Goal: Information Seeking & Learning: Learn about a topic

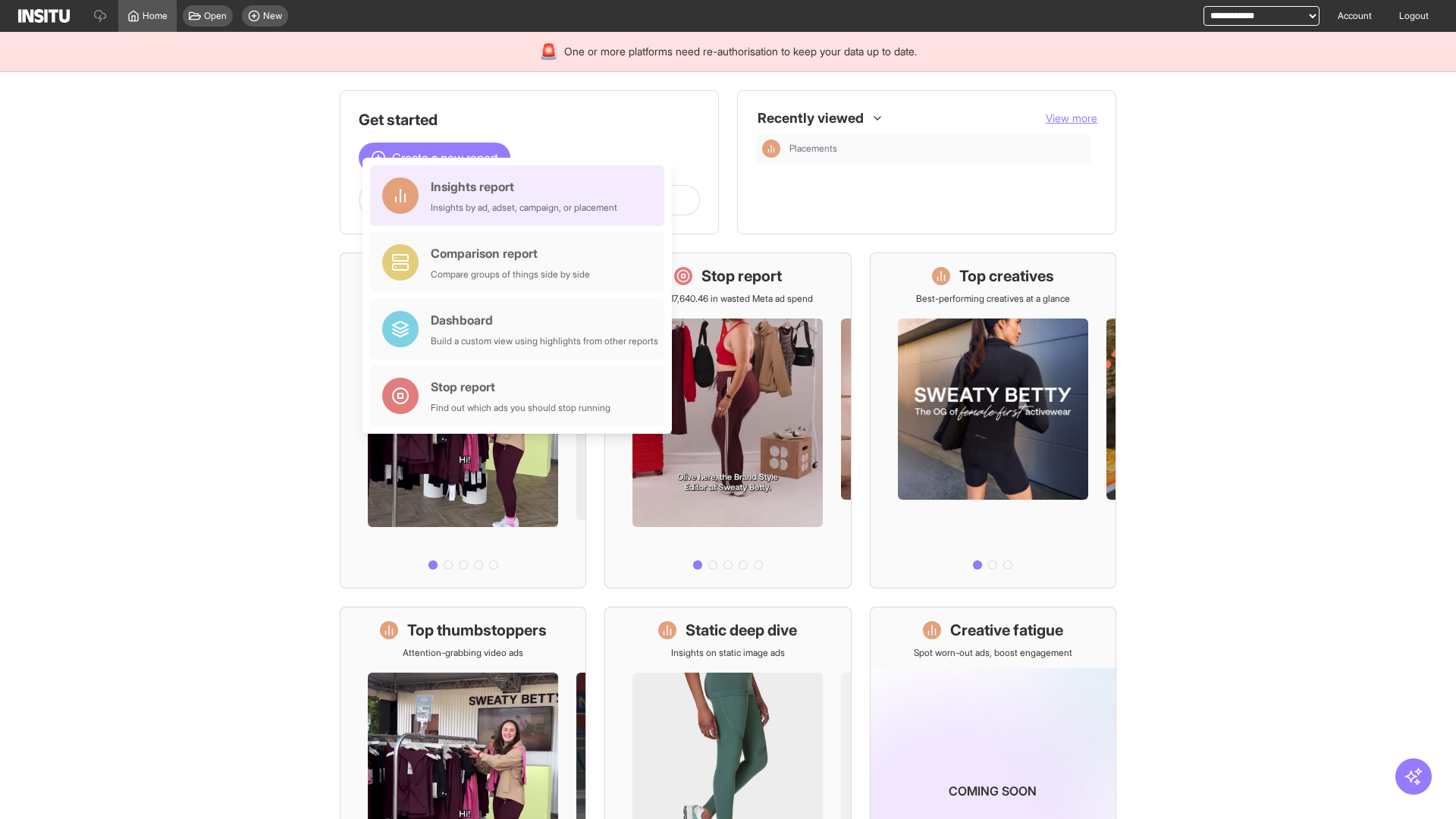
click at [521, 196] on div "Insights report Insights by ad, adset, campaign, or placement" at bounding box center [524, 196] width 187 height 37
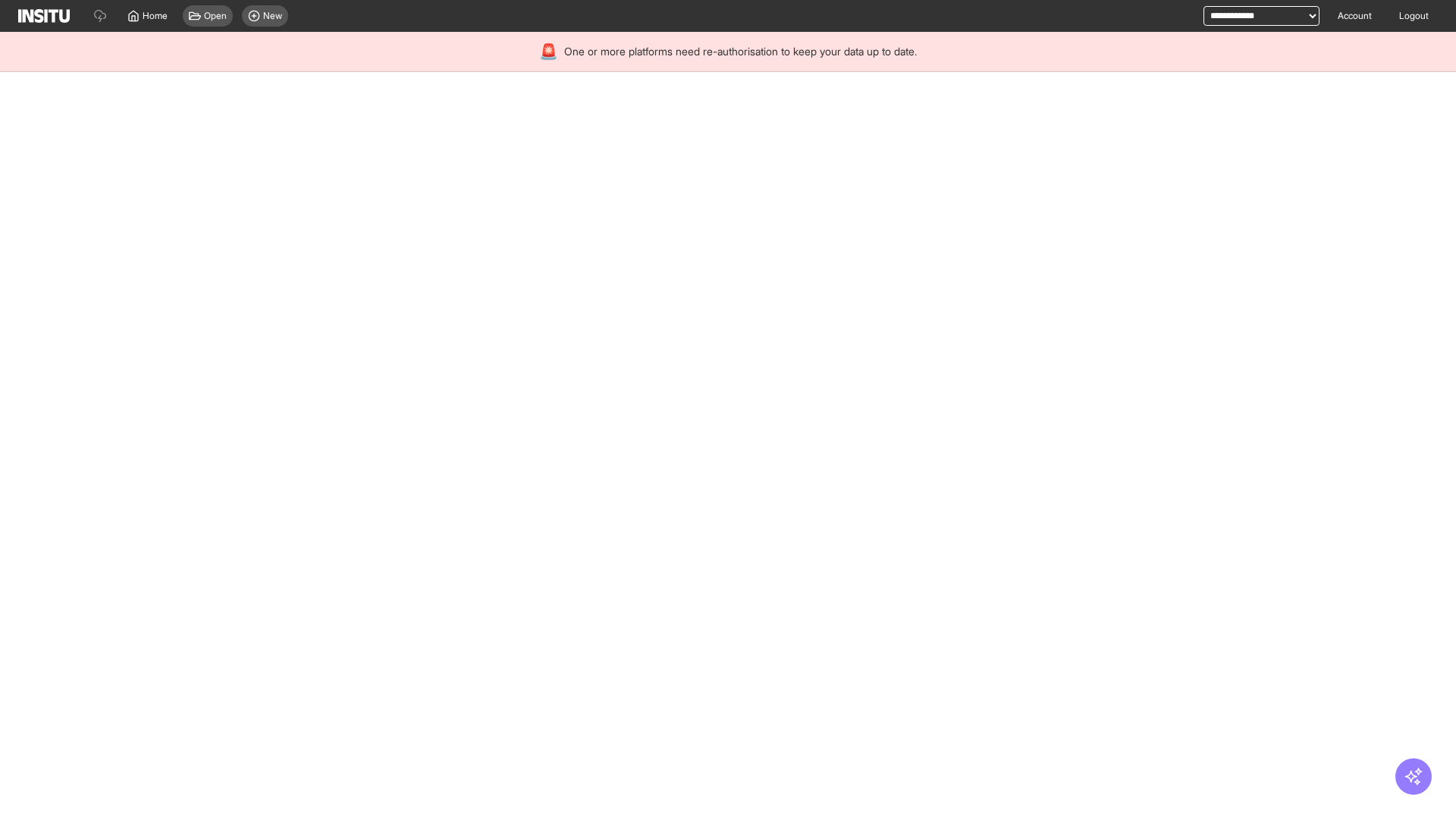
select select "**"
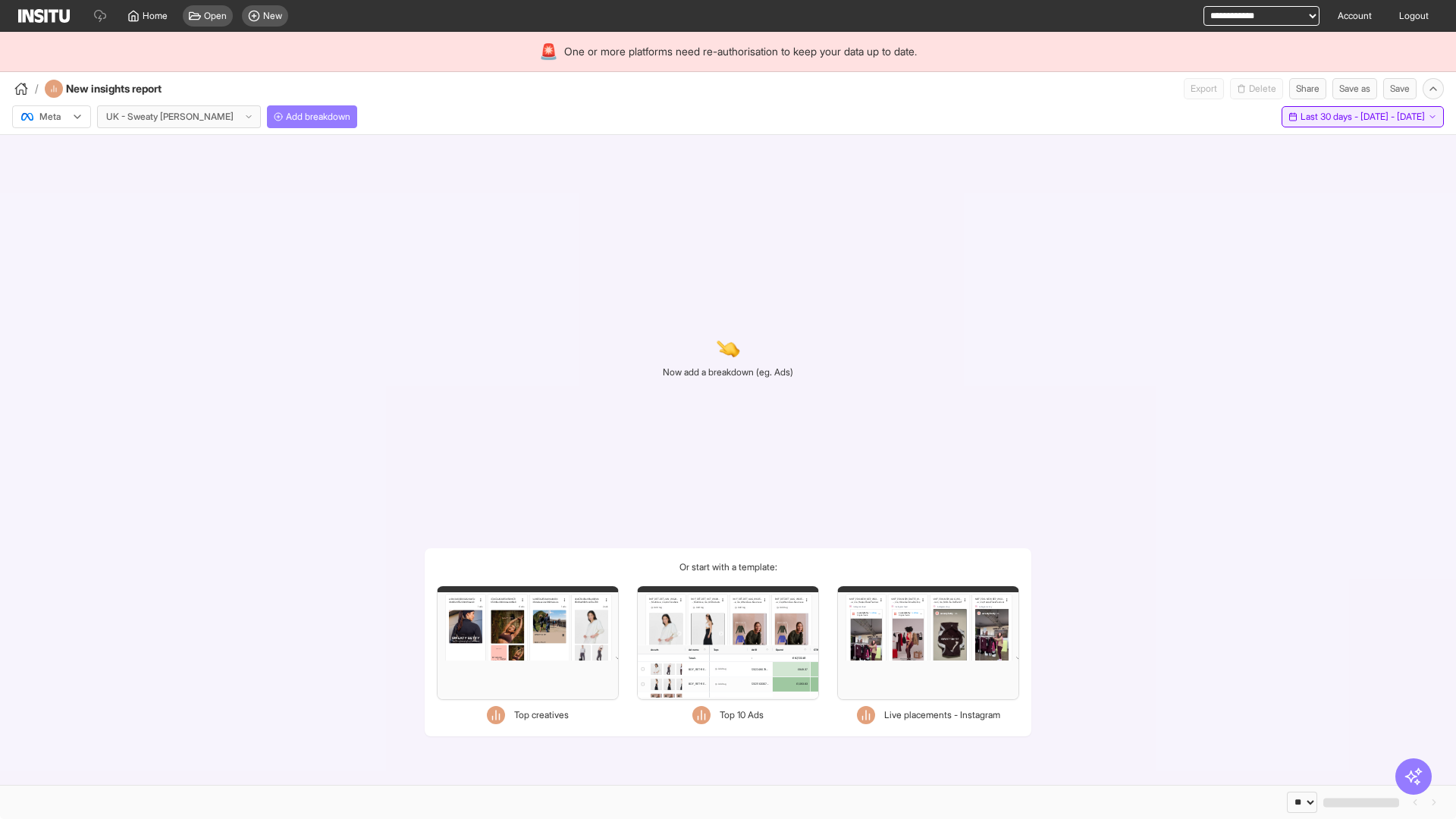
click at [1330, 117] on span "Last 30 days - [DATE] - [DATE]" at bounding box center [1363, 117] width 125 height 12
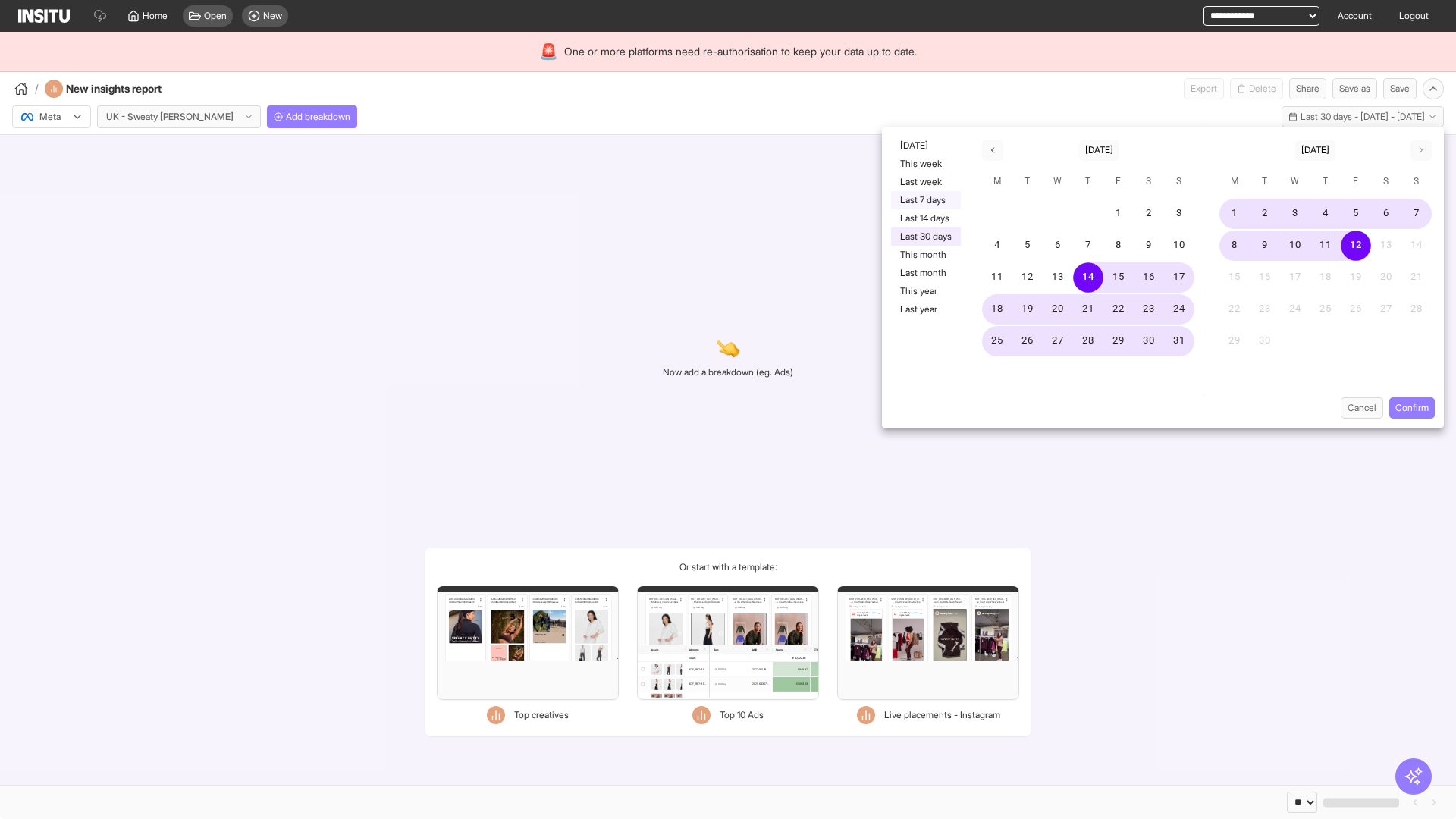
click at [924, 201] on button "Last 7 days" at bounding box center [926, 201] width 70 height 18
